Goal: Task Accomplishment & Management: Manage account settings

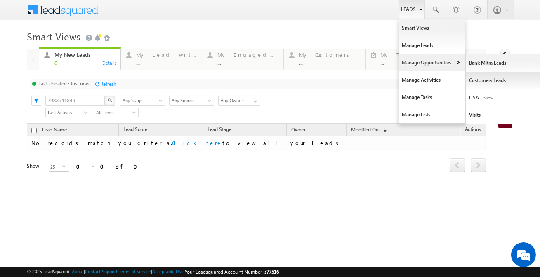
click at [480, 86] on link "Customers Leads" at bounding box center [504, 80] width 76 height 17
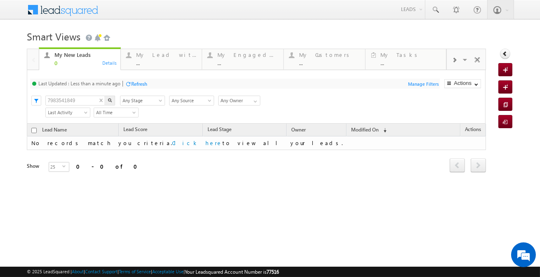
click at [86, 103] on input "7983541849" at bounding box center [75, 101] width 60 height 10
paste input "933510"
type input "933510"
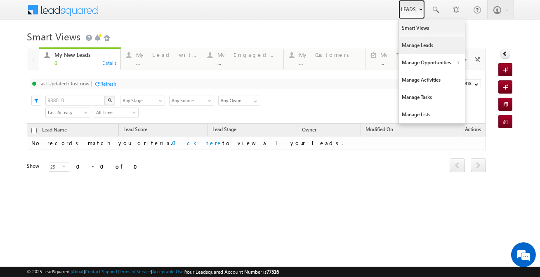
drag, startPoint x: 407, startPoint y: 8, endPoint x: 415, endPoint y: 36, distance: 29.4
click at [407, 8] on link "Leads" at bounding box center [412, 9] width 26 height 19
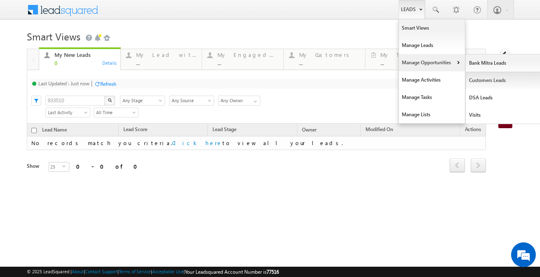
click at [476, 80] on link "Customers Leads" at bounding box center [504, 80] width 76 height 17
click at [477, 80] on link "Customers Leads" at bounding box center [504, 80] width 76 height 17
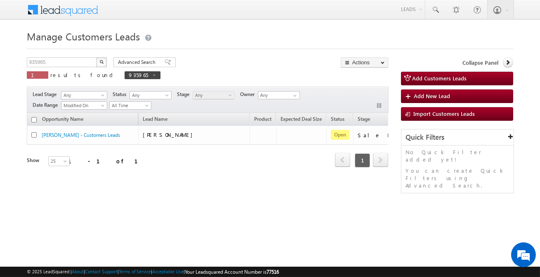
drag, startPoint x: 135, startPoint y: 176, endPoint x: 161, endPoint y: 177, distance: 25.6
click at [161, 177] on div "Opportunity Name Lead Name Product Expected Deal Size Status Stage Owner Action…" at bounding box center [208, 145] width 362 height 65
drag, startPoint x: 70, startPoint y: 160, endPoint x: 227, endPoint y: 169, distance: 157.5
click at [227, 169] on div "Opportunity Name Lead Name Product Expected Deal Size Status Stage Owner Action…" at bounding box center [208, 145] width 362 height 65
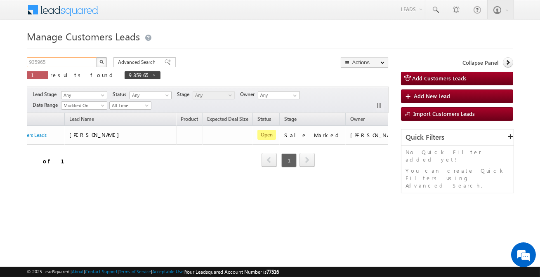
click at [77, 63] on input "935965" at bounding box center [62, 62] width 71 height 10
click at [76, 62] on input "935965" at bounding box center [62, 62] width 71 height 10
paste input "3510"
type input "933510"
click at [96, 57] on button "button" at bounding box center [101, 62] width 11 height 10
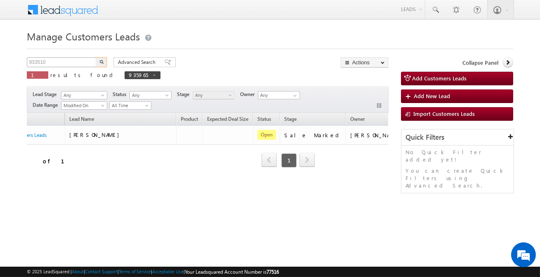
click at [96, 57] on button "button" at bounding box center [101, 62] width 11 height 10
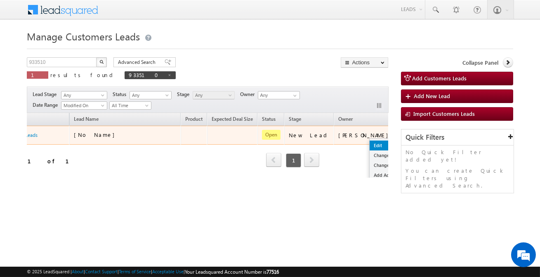
click at [370, 143] on link "Edit" at bounding box center [390, 146] width 41 height 10
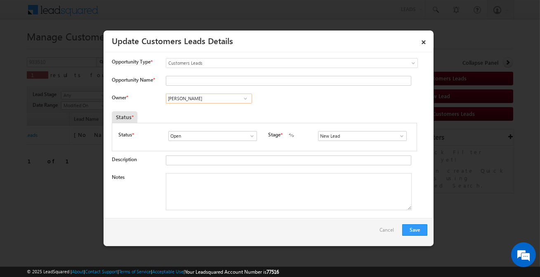
click at [221, 97] on input "Vikas Halwai" at bounding box center [209, 99] width 86 height 10
paste input "Ajay Kumar Nayak"
click at [198, 110] on link "Ajay Kumar Nayak ajay.nayak@sgrlimited.in" at bounding box center [209, 112] width 86 height 16
type input "Ajay Kumar Nayak"
click at [342, 137] on input "S" at bounding box center [362, 136] width 89 height 10
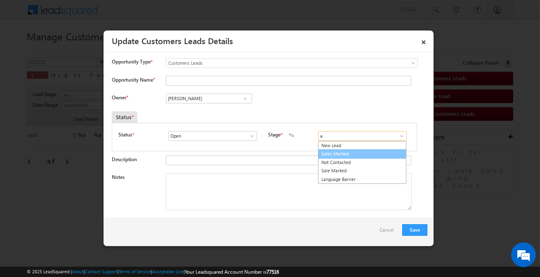
click at [340, 153] on link "Sales Marked" at bounding box center [362, 153] width 88 height 9
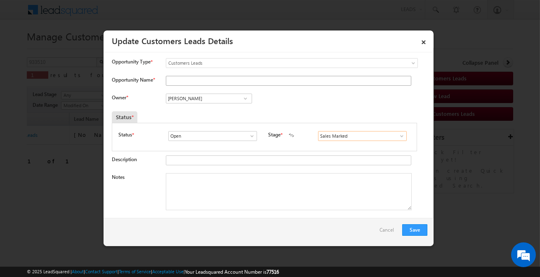
type input "Sales Marked"
click at [217, 83] on input "Opportunity Name *" at bounding box center [289, 81] width 246 height 10
type input "M"
paste input "MANGAL SAINI"
type input "MANGAL SAINI"
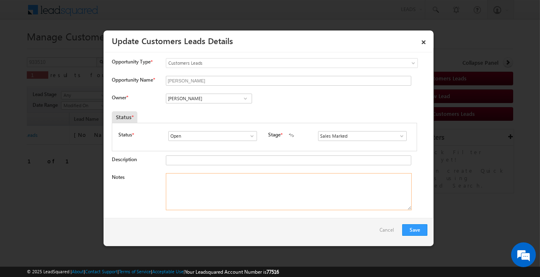
click at [234, 181] on textarea "Notes" at bounding box center [289, 191] width 246 height 37
paste textarea "Customer name- MANGAL SAINI / Axis Bank / 13 lakh / EMI 13k / 3.5Year / 10.5 (C…"
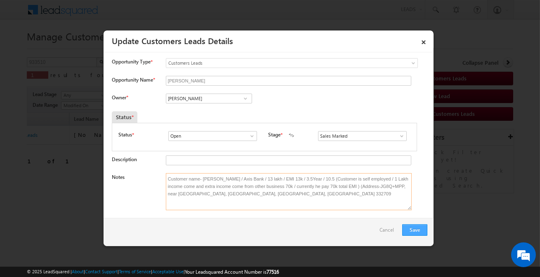
type textarea "Customer name- MANGAL SAINI / Axis Bank / 13 lakh / EMI 13k / 3.5Year / 10.5 (C…"
click at [420, 232] on button "Save" at bounding box center [414, 231] width 25 height 12
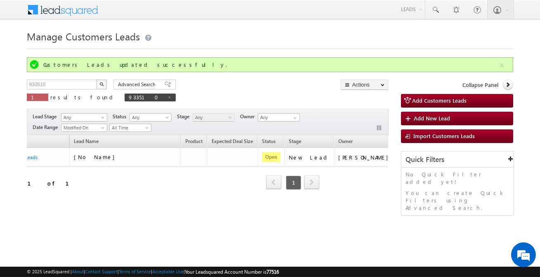
scroll to position [0, 0]
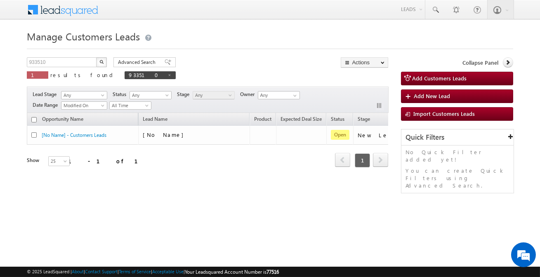
drag, startPoint x: 84, startPoint y: 157, endPoint x: 98, endPoint y: 174, distance: 21.7
click at [98, 174] on div "Opportunity Name Lead Name Product Expected Deal Size Status Stage Owner Action…" at bounding box center [208, 145] width 362 height 65
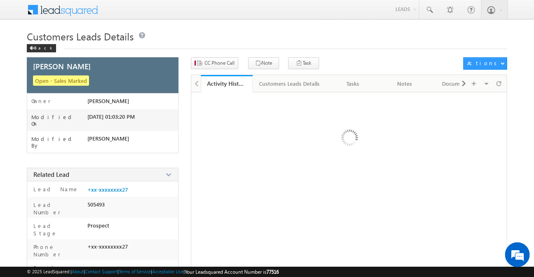
click at [217, 71] on div "CC Phone Call Note Task Actions Edit" at bounding box center [349, 65] width 317 height 17
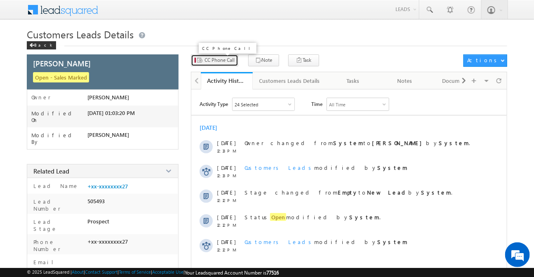
click at [215, 66] on button "CC Phone Call" at bounding box center [214, 60] width 47 height 12
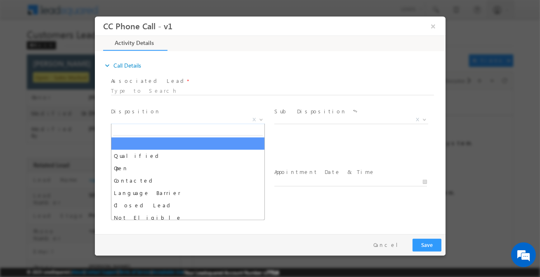
click at [199, 116] on span "X" at bounding box center [188, 120] width 154 height 8
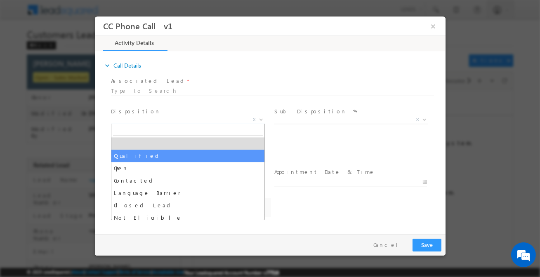
select select "Qualified"
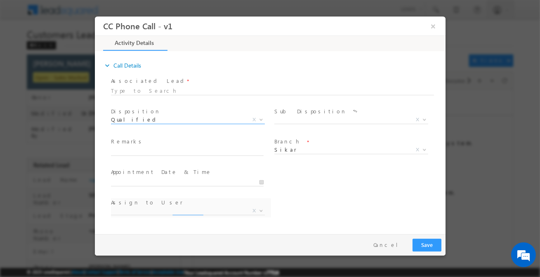
select select "ajay.nayak@sgrlimited.in"
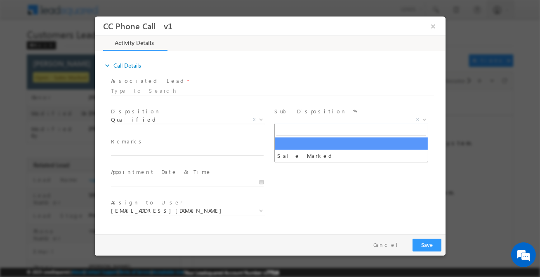
click at [289, 122] on span "X" at bounding box center [351, 120] width 154 height 8
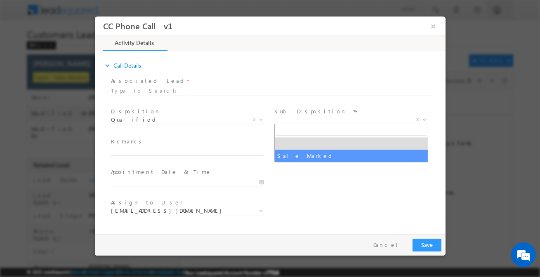
drag, startPoint x: 289, startPoint y: 158, endPoint x: 232, endPoint y: 156, distance: 57.4
select select "Sale Marked"
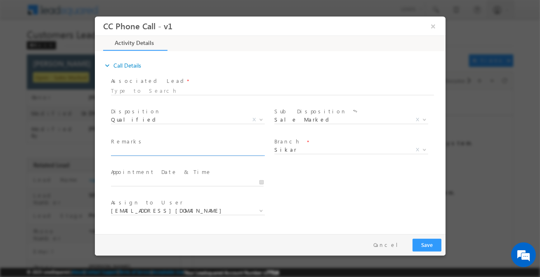
click at [215, 152] on input "text" at bounding box center [187, 152] width 153 height 8
paste input "Customer name- MANGAL SAINI / Axis Bank / 13 lakh / EMI 13k / 3.5Year / 10.5 (C…"
type input "Customer name- MANGAL SAINI / Axis Bank / 13 lakh / EMI 13k / 3.5Year / 10.5 (C…"
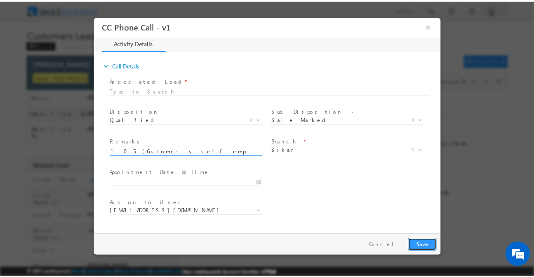
scroll to position [0, 0]
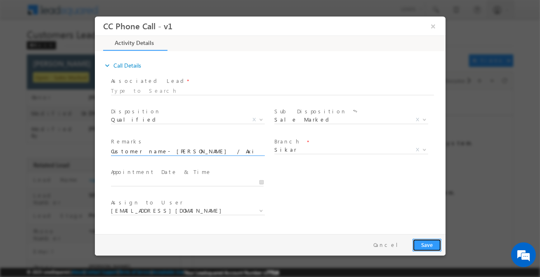
click at [434, 247] on button "Save" at bounding box center [426, 245] width 29 height 13
